Goal: Task Accomplishment & Management: Complete application form

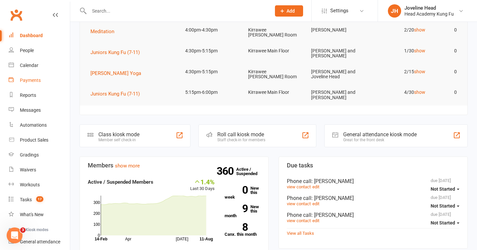
scroll to position [67, 0]
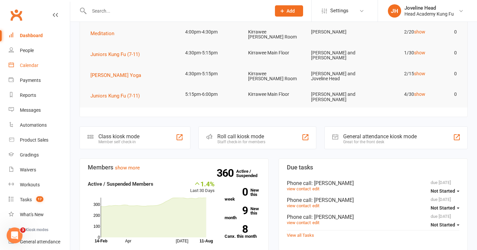
click at [28, 64] on div "Calendar" at bounding box center [29, 65] width 19 height 5
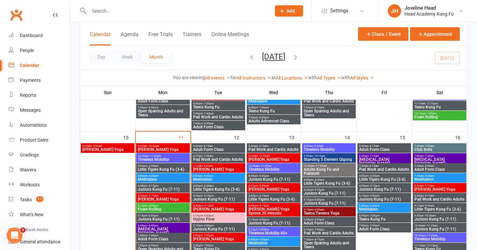
scroll to position [293, 0]
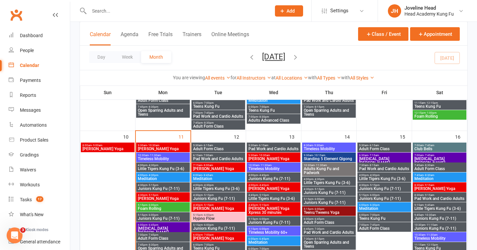
click at [167, 167] on span "Little Tigers Kung Fu (3-6)" at bounding box center [162, 169] width 51 height 4
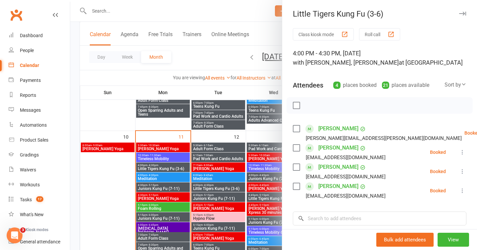
click at [181, 64] on div at bounding box center [273, 125] width 407 height 250
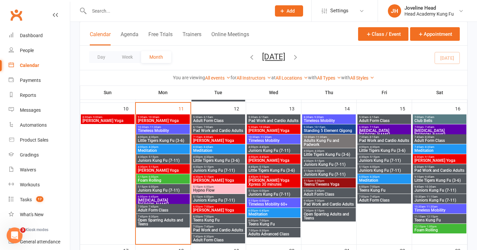
scroll to position [323, 0]
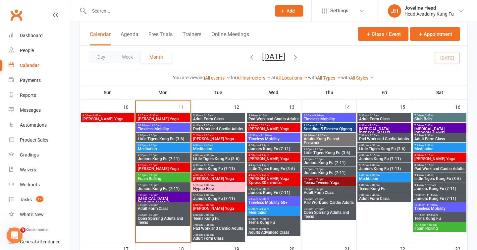
click at [151, 159] on span "Juniors Kung Fu (7-11)" at bounding box center [162, 159] width 51 height 4
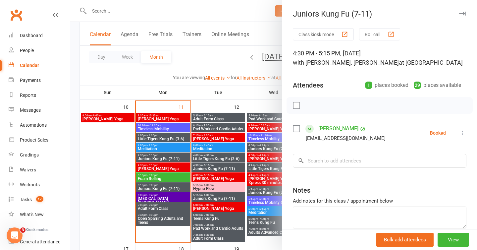
click at [195, 53] on div at bounding box center [273, 125] width 407 height 250
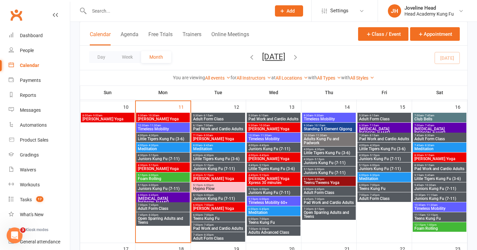
click at [160, 186] on span "Juniors Kung Fu (7-11)" at bounding box center [162, 188] width 51 height 4
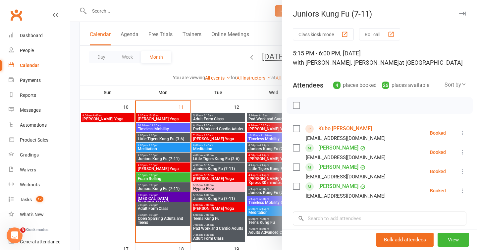
click at [196, 63] on div at bounding box center [273, 125] width 407 height 250
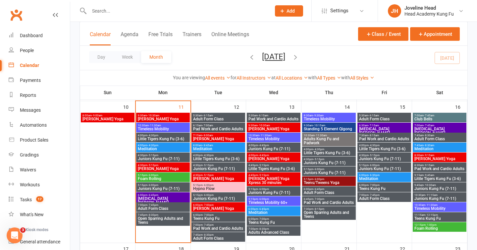
click at [159, 188] on span "Juniors Kung Fu (7-11)" at bounding box center [162, 188] width 51 height 4
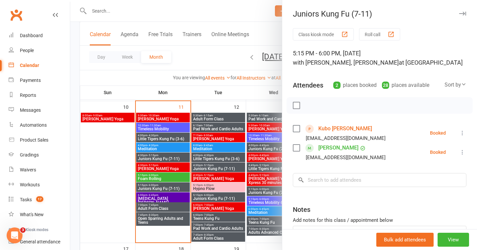
click at [215, 21] on div at bounding box center [273, 125] width 407 height 250
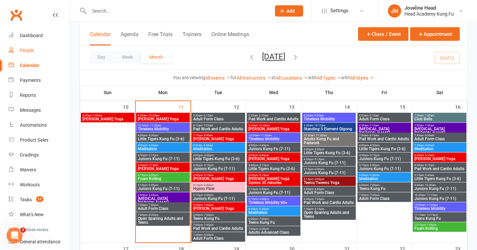
click at [33, 52] on div "People" at bounding box center [27, 50] width 14 height 5
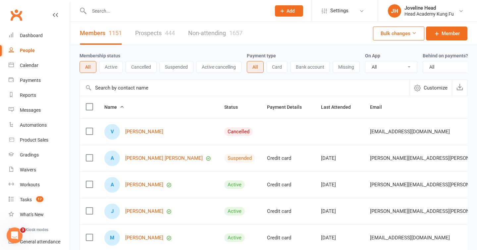
click at [141, 14] on input "text" at bounding box center [176, 10] width 179 height 9
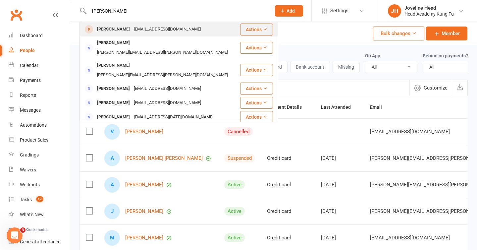
type input "[PERSON_NAME]"
click at [139, 30] on div "[EMAIL_ADDRESS][DOMAIN_NAME]" at bounding box center [167, 30] width 71 height 10
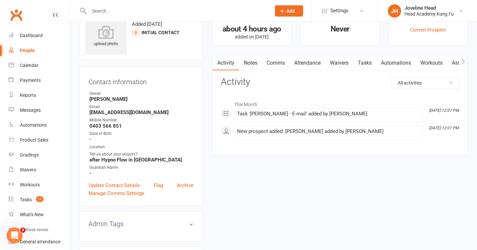
scroll to position [30, 0]
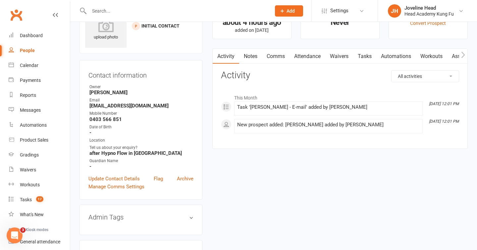
click at [252, 54] on link "Notes" at bounding box center [250, 56] width 23 height 15
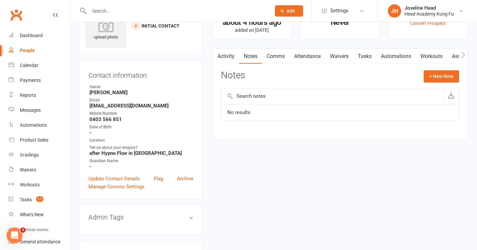
click at [285, 56] on link "Comms" at bounding box center [275, 56] width 27 height 15
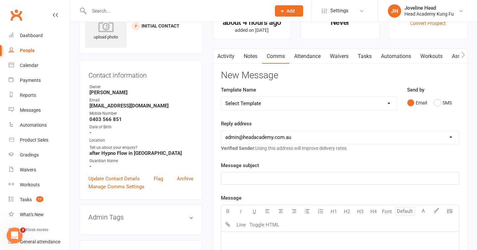
click at [226, 57] on link "Activity" at bounding box center [226, 56] width 27 height 15
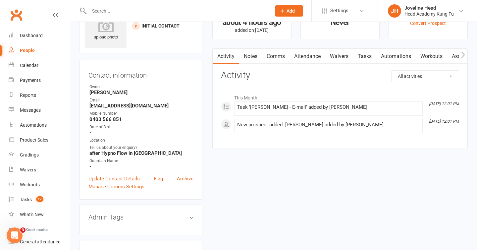
click at [306, 58] on link "Attendance" at bounding box center [308, 56] width 36 height 15
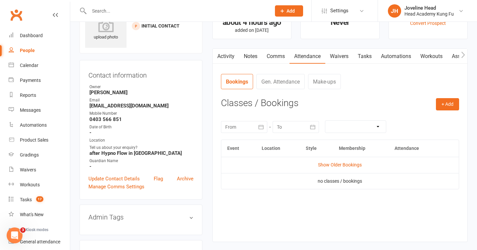
click at [336, 52] on link "Waivers" at bounding box center [339, 56] width 28 height 15
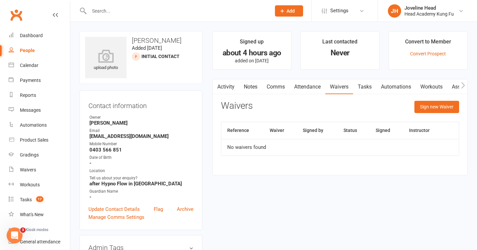
click at [56, 13] on icon at bounding box center [55, 14] width 5 height 5
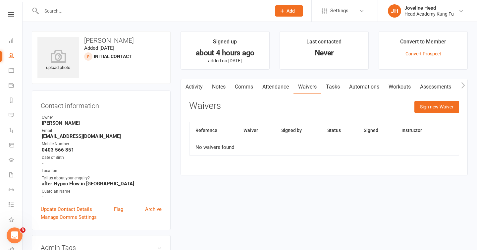
scroll to position [0, 0]
click at [287, 13] on button "Add" at bounding box center [289, 10] width 28 height 11
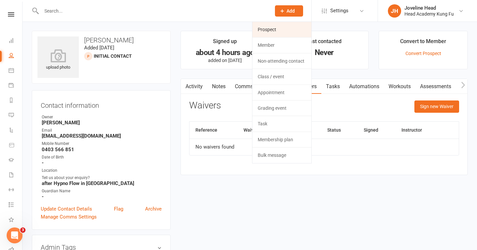
click at [279, 32] on link "Prospect" at bounding box center [281, 29] width 59 height 15
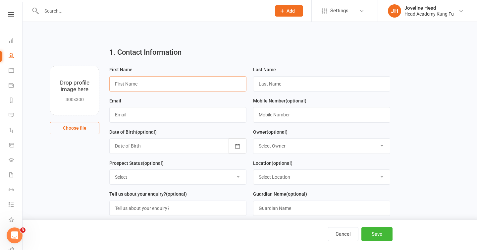
click at [154, 86] on input "text" at bounding box center [177, 83] width 137 height 15
type input "[PERSON_NAME]"
paste input "[EMAIL_ADDRESS][DOMAIN_NAME]"
type input "[EMAIL_ADDRESS][DOMAIN_NAME]"
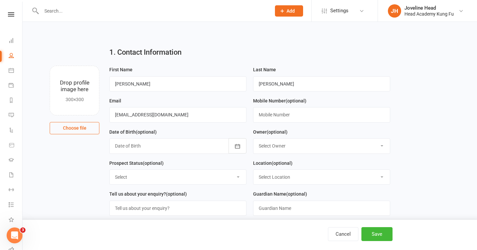
click at [285, 147] on select "Select Owner [PERSON_NAME] Jun Liew Instructor Staff [PERSON_NAME] [PERSON_NAME…" at bounding box center [321, 145] width 136 height 15
select select "8"
click at [290, 119] on input "text" at bounding box center [321, 114] width 137 height 15
paste input "0451 015 661"
type input "0451 015 661"
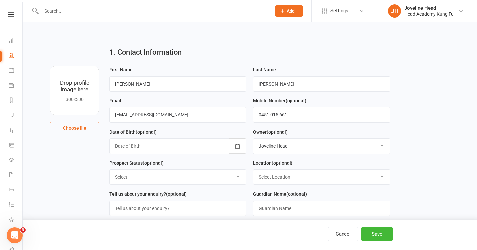
click at [278, 184] on select "Select Location Kirrawee Main Floor Kirrawee [PERSON_NAME] Room" at bounding box center [321, 177] width 136 height 15
select select "0"
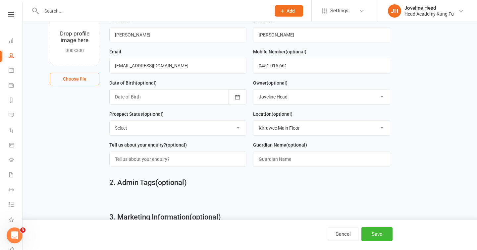
scroll to position [59, 0]
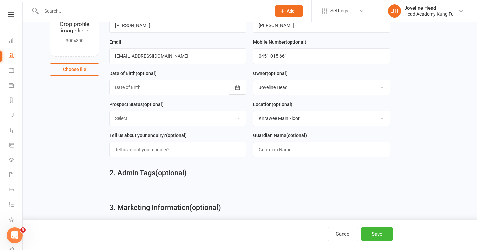
click at [184, 121] on select "Select Initial Contact Follow-up Call No Contact Follow-up Email No Contact Int…" at bounding box center [178, 118] width 136 height 15
click at [204, 120] on select "Select Initial Contact Follow-up Call No Contact Follow-up Email No Contact Int…" at bounding box center [178, 118] width 136 height 15
select select "Follow-up Call No Contact"
click at [147, 153] on input "text" at bounding box center [177, 149] width 137 height 15
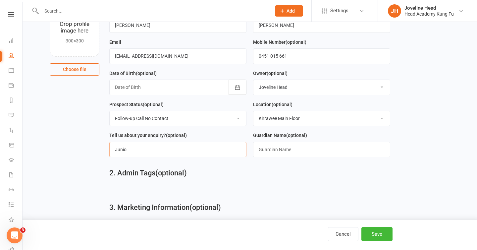
type input "Juniors Kung Fu"
click at [375, 231] on button "Save" at bounding box center [376, 234] width 31 height 14
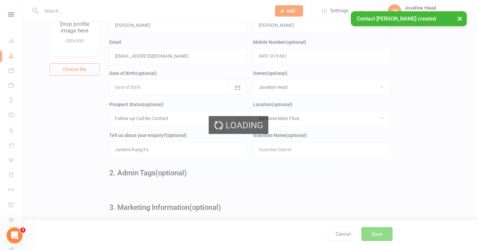
scroll to position [0, 0]
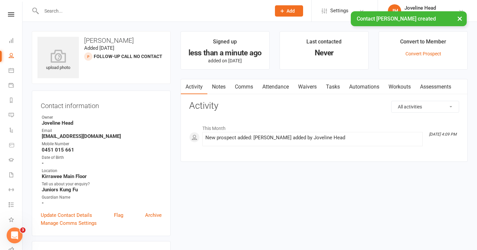
click at [218, 83] on link "Notes" at bounding box center [218, 86] width 23 height 15
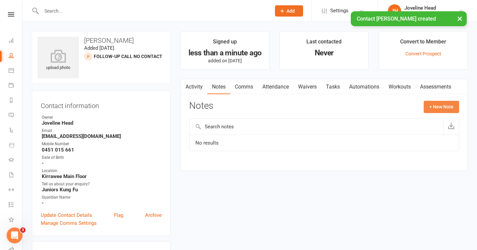
click at [435, 106] on button "+ New Note" at bounding box center [441, 107] width 35 height 12
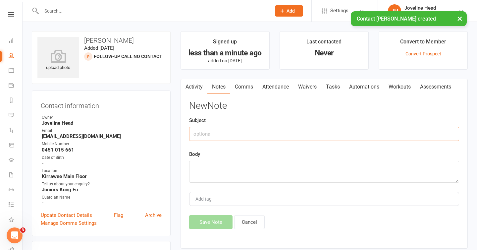
click at [371, 134] on input "text" at bounding box center [324, 134] width 270 height 14
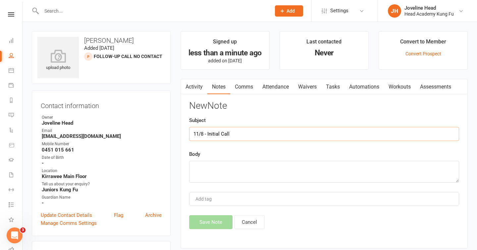
type input "11/8 - Initial Call"
type textarea "LVM"
click at [210, 225] on button "Save Note" at bounding box center [210, 222] width 43 height 14
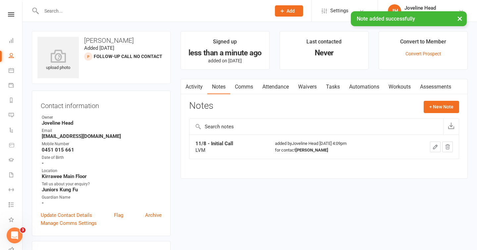
click at [462, 18] on button "×" at bounding box center [460, 18] width 12 height 14
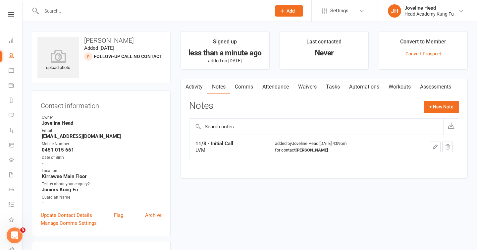
click at [139, 16] on div at bounding box center [149, 11] width 235 height 22
click at [145, 13] on input "text" at bounding box center [152, 10] width 227 height 9
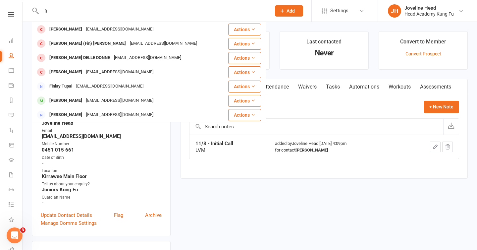
type input "f"
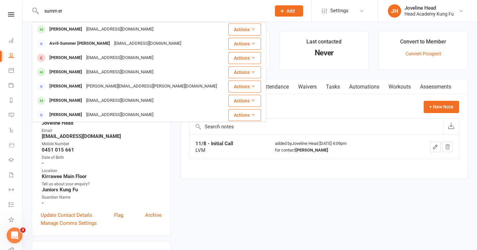
type input "summ er"
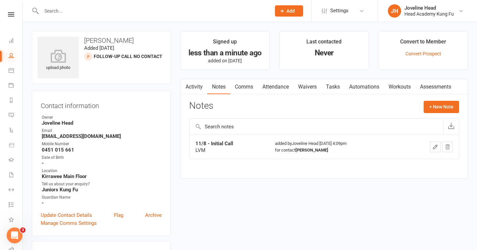
click at [11, 56] on icon at bounding box center [11, 55] width 5 height 5
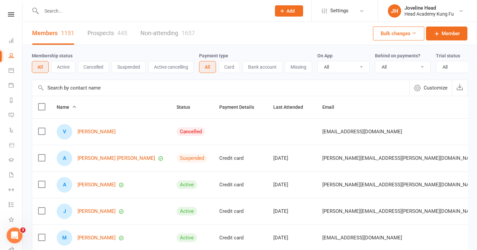
click at [112, 33] on link "Prospects 445" at bounding box center [107, 33] width 40 height 23
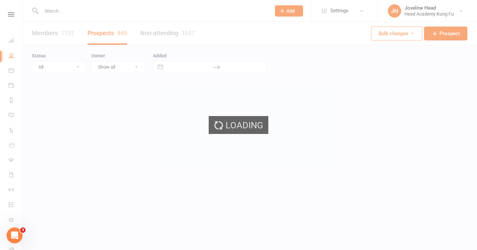
select select "100"
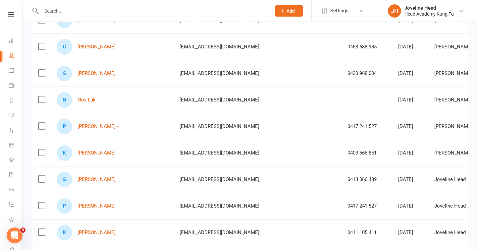
scroll to position [192, 0]
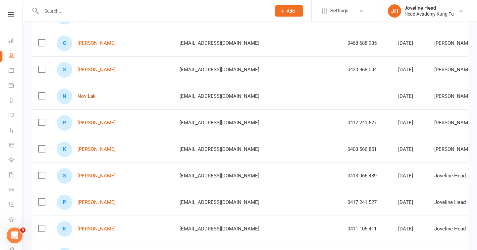
click at [84, 95] on link "Nov Lak" at bounding box center [87, 96] width 18 height 6
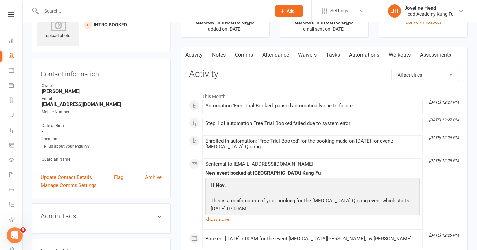
scroll to position [30, 0]
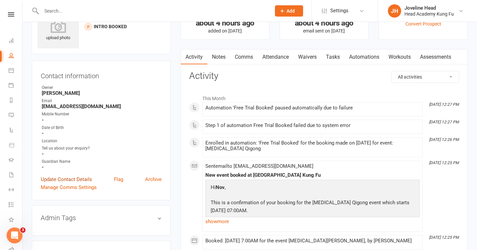
click at [75, 181] on link "Update Contact Details" at bounding box center [66, 179] width 51 height 8
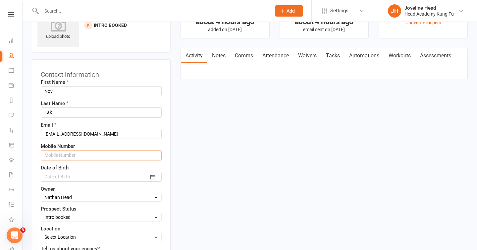
click at [71, 157] on input "text" at bounding box center [101, 155] width 121 height 10
paste input "0431 559 375"
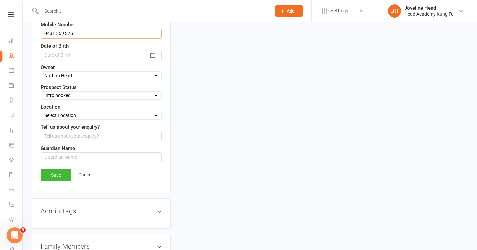
scroll to position [178, 0]
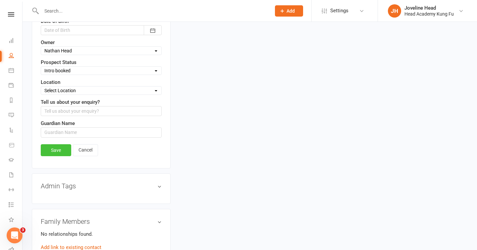
type input "0431 559 375"
click at [51, 150] on link "Save" at bounding box center [56, 150] width 30 height 12
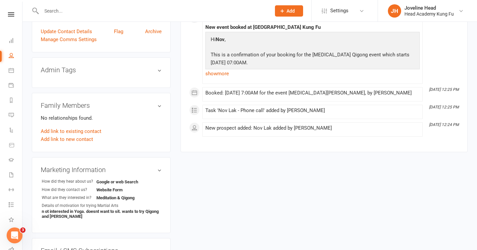
click at [153, 9] on input "text" at bounding box center [152, 10] width 227 height 9
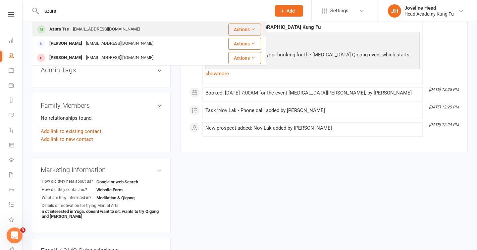
type input "azura"
click at [92, 30] on div "[EMAIL_ADDRESS][DOMAIN_NAME]" at bounding box center [106, 30] width 71 height 10
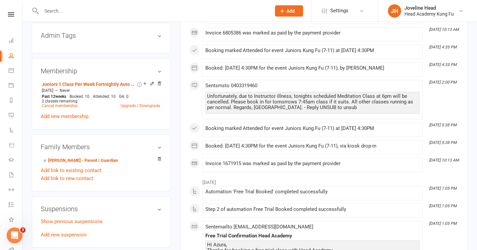
scroll to position [328, 0]
click at [81, 178] on link "Add link to new contact" at bounding box center [67, 178] width 52 height 8
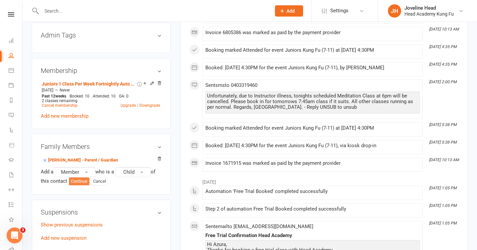
click at [85, 177] on button "Continue" at bounding box center [79, 181] width 21 height 8
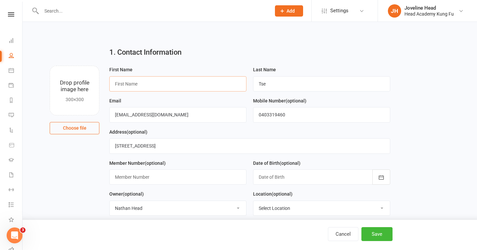
click at [180, 88] on input "text" at bounding box center [177, 83] width 137 height 15
type input "[PERSON_NAME]"
click at [375, 235] on button "Save" at bounding box center [376, 234] width 31 height 14
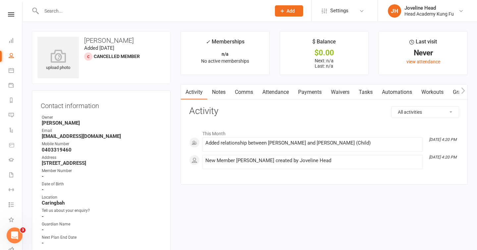
click at [220, 90] on link "Notes" at bounding box center [218, 91] width 23 height 15
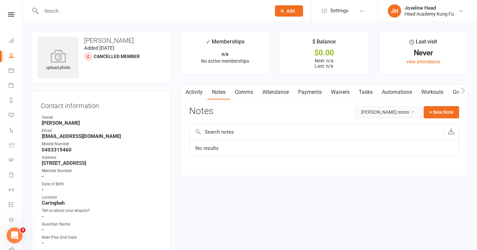
click at [422, 113] on button "[PERSON_NAME] notes" at bounding box center [388, 112] width 67 height 12
click at [435, 97] on link "Workouts" at bounding box center [432, 91] width 31 height 15
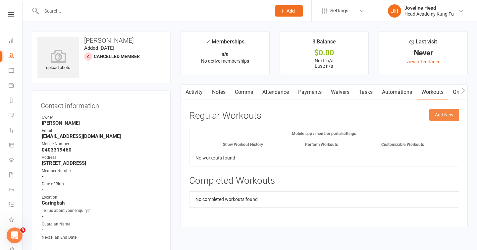
click at [440, 112] on button "Add New" at bounding box center [444, 115] width 30 height 12
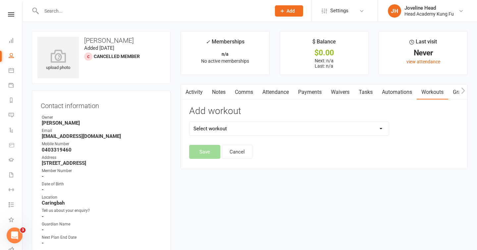
click at [261, 133] on select "Select workout" at bounding box center [288, 128] width 199 height 13
click at [218, 88] on link "Notes" at bounding box center [218, 91] width 23 height 15
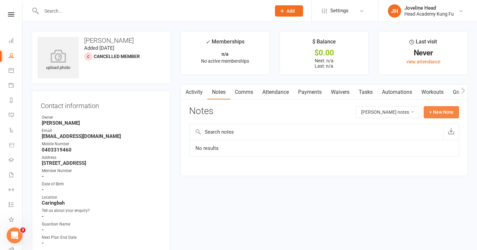
click at [444, 111] on button "+ New Note" at bounding box center [441, 112] width 35 height 12
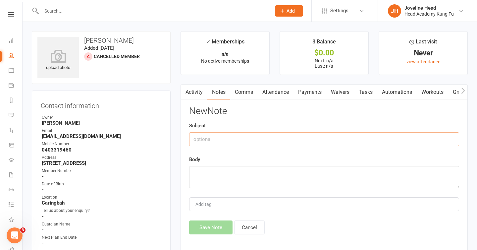
click at [263, 140] on input "text" at bounding box center [324, 139] width 270 height 14
type input "11/8 - Called"
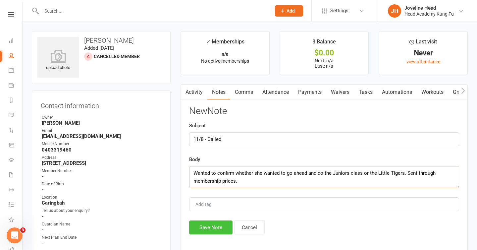
type textarea "Wanted to confirm whether she wanted to go ahead and do the Juniors class or th…"
click at [207, 225] on button "Save Note" at bounding box center [210, 227] width 43 height 14
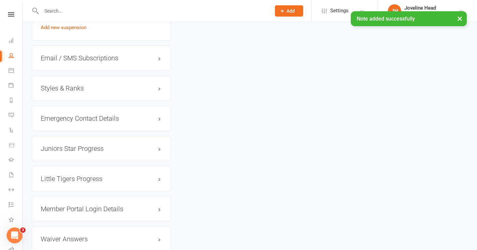
scroll to position [585, 0]
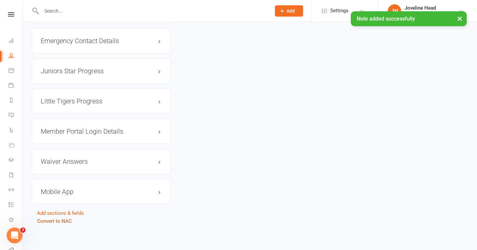
click at [60, 221] on link "Convert to NAC" at bounding box center [54, 221] width 35 height 6
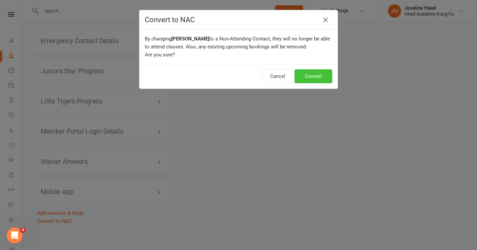
click at [318, 75] on button "Convert" at bounding box center [313, 76] width 38 height 14
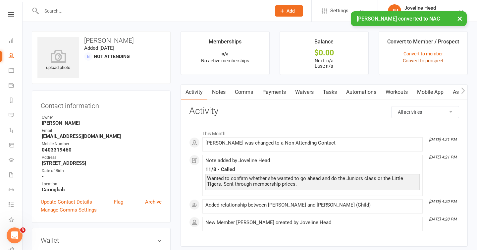
click at [426, 59] on link "Convert to prospect" at bounding box center [423, 60] width 41 height 5
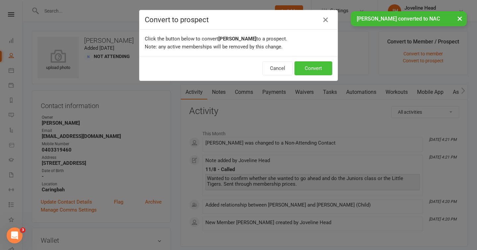
click at [314, 69] on button "Convert" at bounding box center [313, 68] width 38 height 14
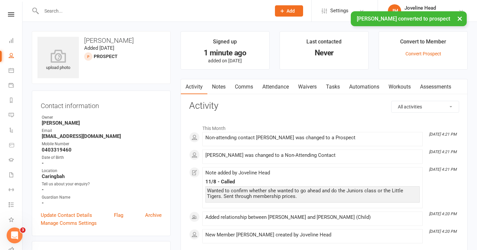
click at [459, 19] on button "×" at bounding box center [460, 18] width 12 height 14
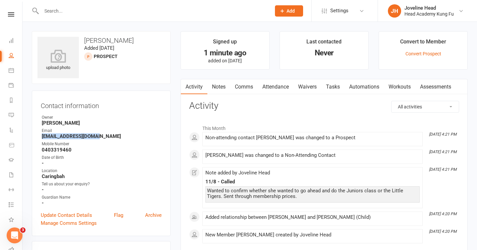
drag, startPoint x: 101, startPoint y: 136, endPoint x: 24, endPoint y: 135, distance: 77.5
copy strong "[EMAIL_ADDRESS][DOMAIN_NAME]"
click at [84, 10] on input "text" at bounding box center [152, 10] width 227 height 9
type input "azura"
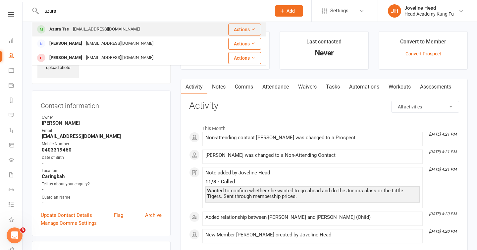
click at [66, 28] on div "Azura Tse" at bounding box center [59, 30] width 24 height 10
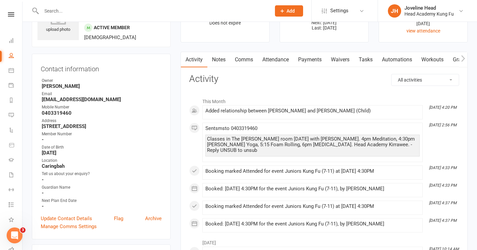
scroll to position [38, 0]
click at [316, 60] on link "Payments" at bounding box center [309, 59] width 33 height 15
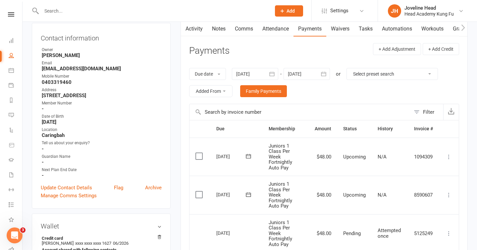
scroll to position [69, 0]
click at [160, 12] on input "text" at bounding box center [152, 10] width 227 height 9
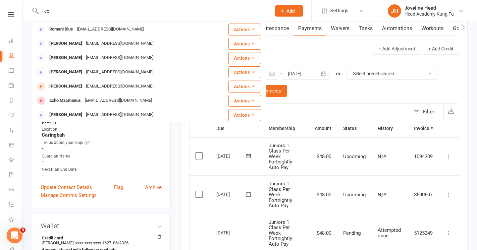
type input "c"
